Goal: Information Seeking & Learning: Compare options

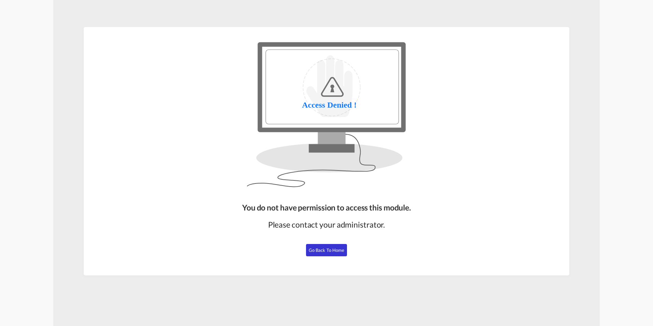
click at [324, 249] on span "Go Back to Home" at bounding box center [327, 249] width 36 height 5
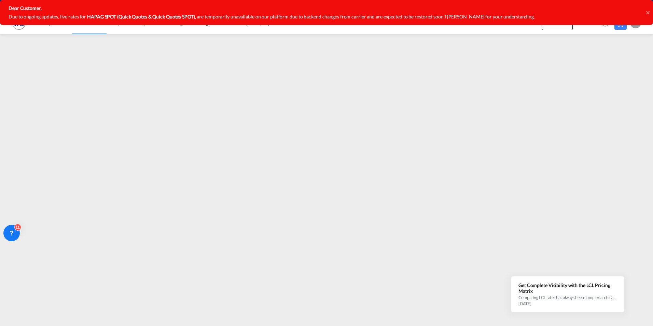
click at [646, 12] on div "Dear Customer, Due to ongoing updates, live rates for HAPAG SPOT (Quick Quotes …" at bounding box center [326, 12] width 653 height 25
click at [649, 12] on icon at bounding box center [647, 12] width 3 height 3
